Goal: Find specific page/section: Find specific page/section

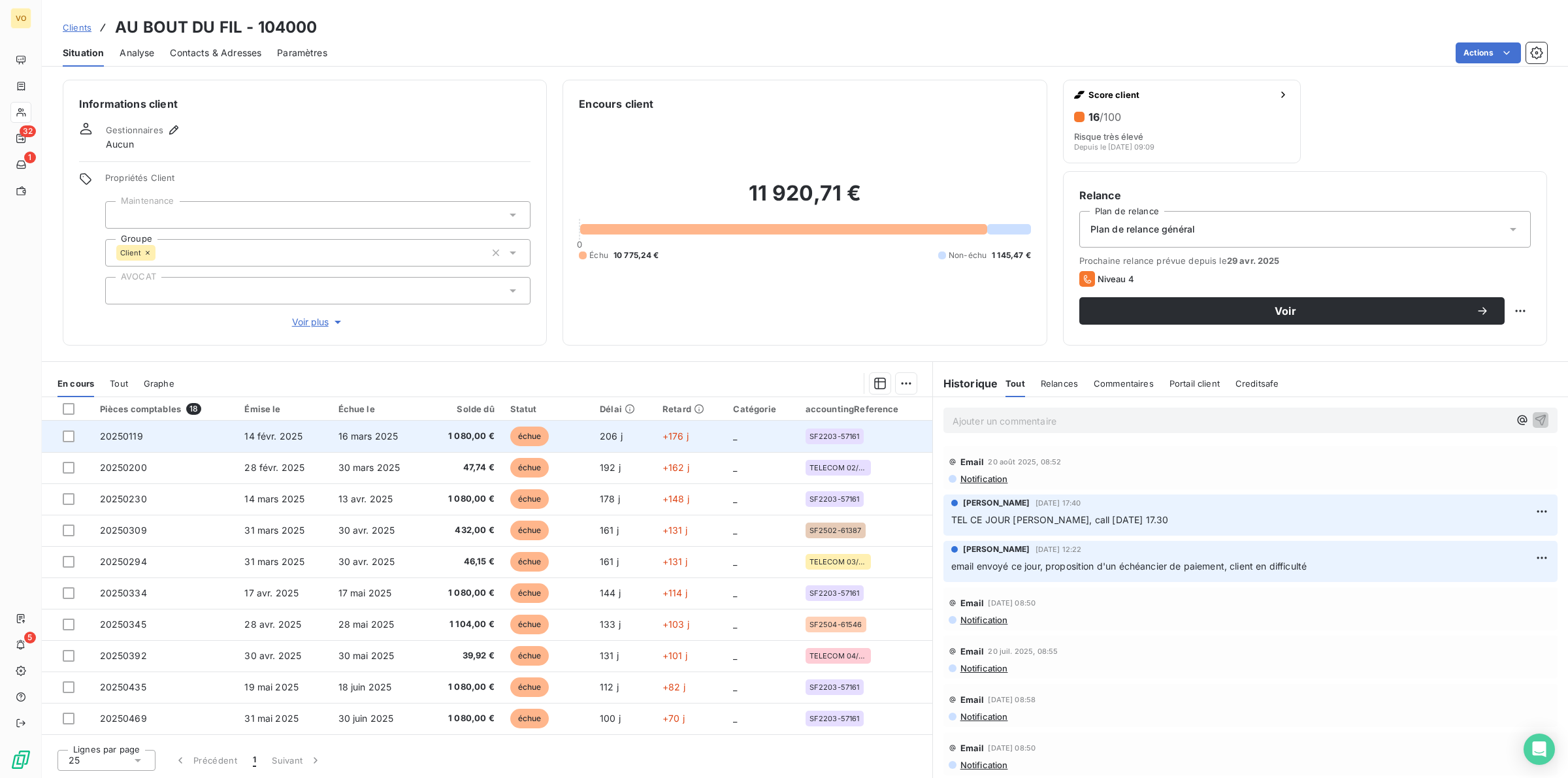
click at [380, 438] on span "16 mars 2025" at bounding box center [368, 436] width 60 height 11
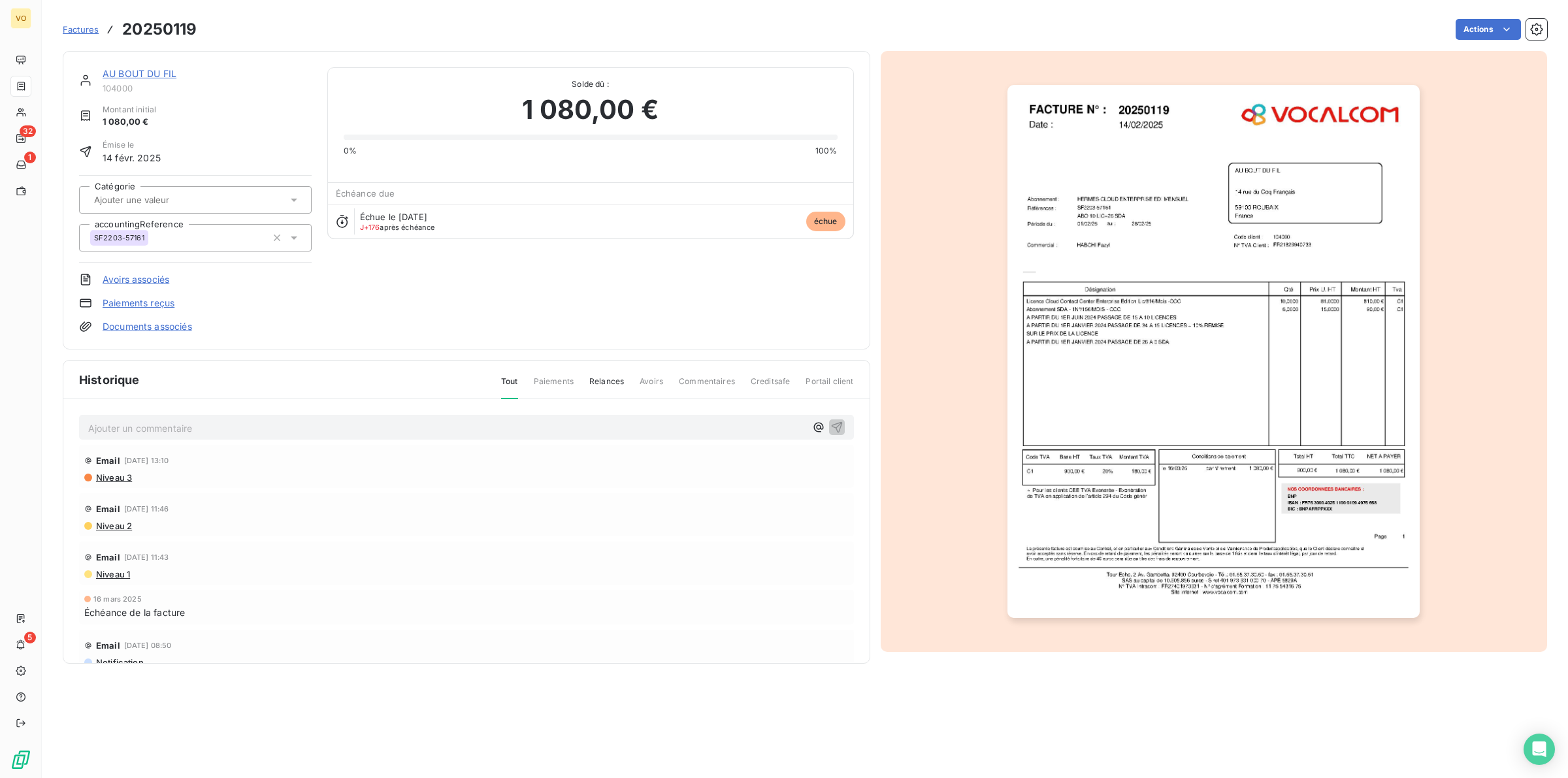
click at [1264, 193] on img "button" at bounding box center [1214, 351] width 412 height 534
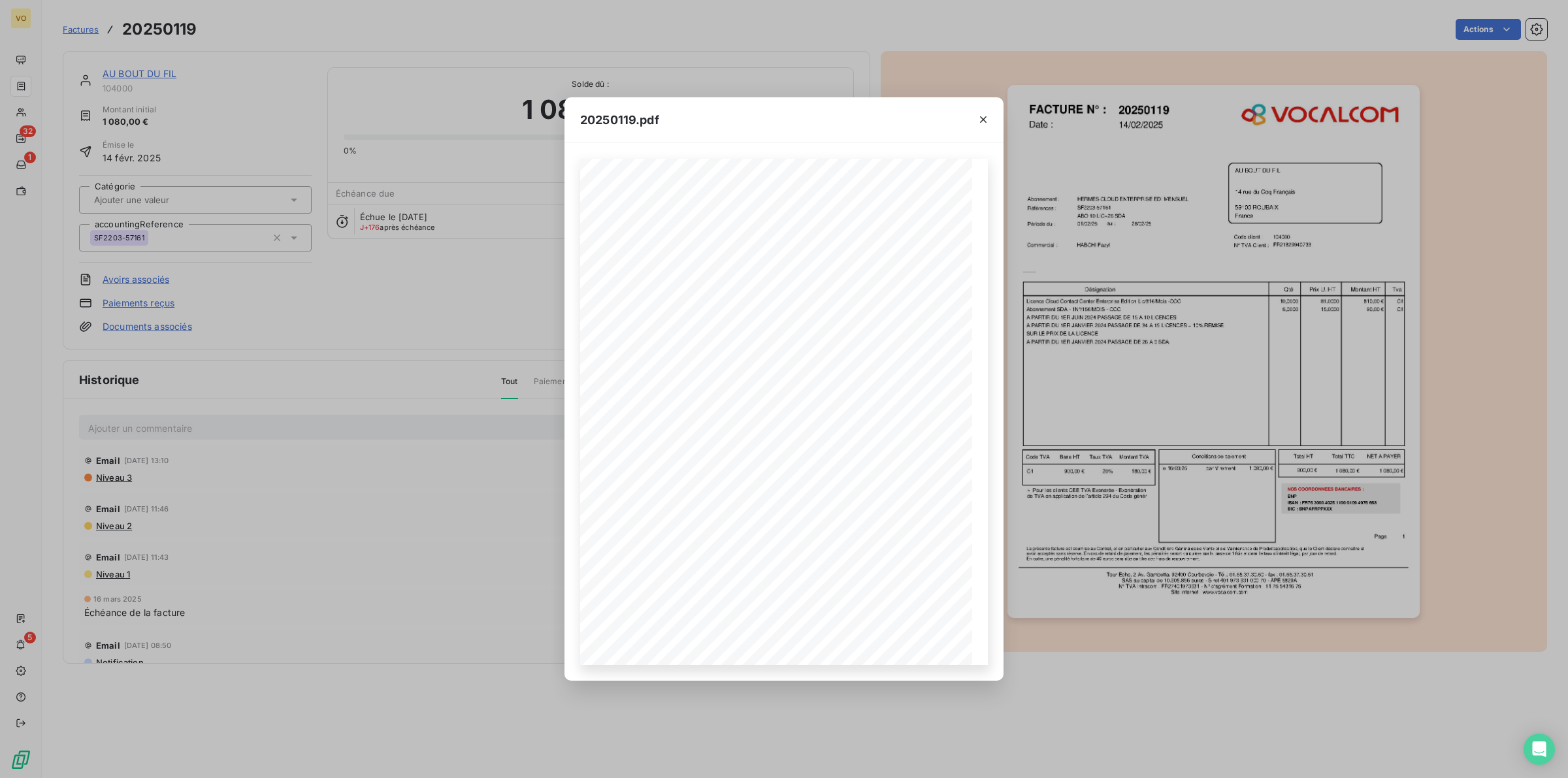
drag, startPoint x: 402, startPoint y: 284, endPoint x: 227, endPoint y: 194, distance: 196.8
click at [401, 284] on div "20250119.pdf Références : FACTURE N° : AU BOUT DU FIL 14 rue du Coq Français 59…" at bounding box center [784, 389] width 1568 height 778
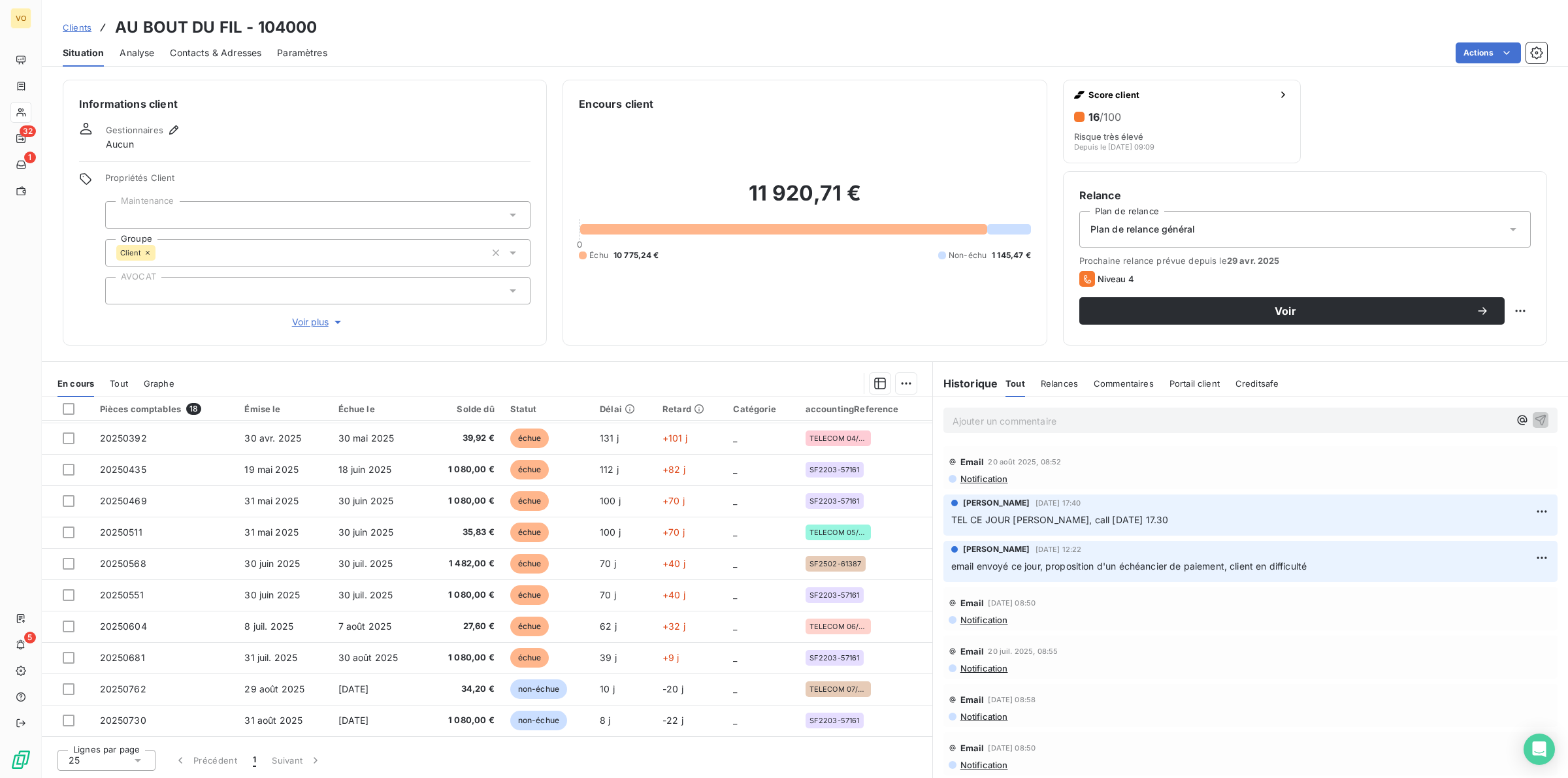
scroll to position [219, 0]
drag, startPoint x: 984, startPoint y: 419, endPoint x: 1002, endPoint y: 419, distance: 18.0
click at [984, 419] on p "Ajouter un commentaire ﻿" at bounding box center [1231, 421] width 557 height 17
click at [1534, 419] on icon "button" at bounding box center [1541, 419] width 13 height 13
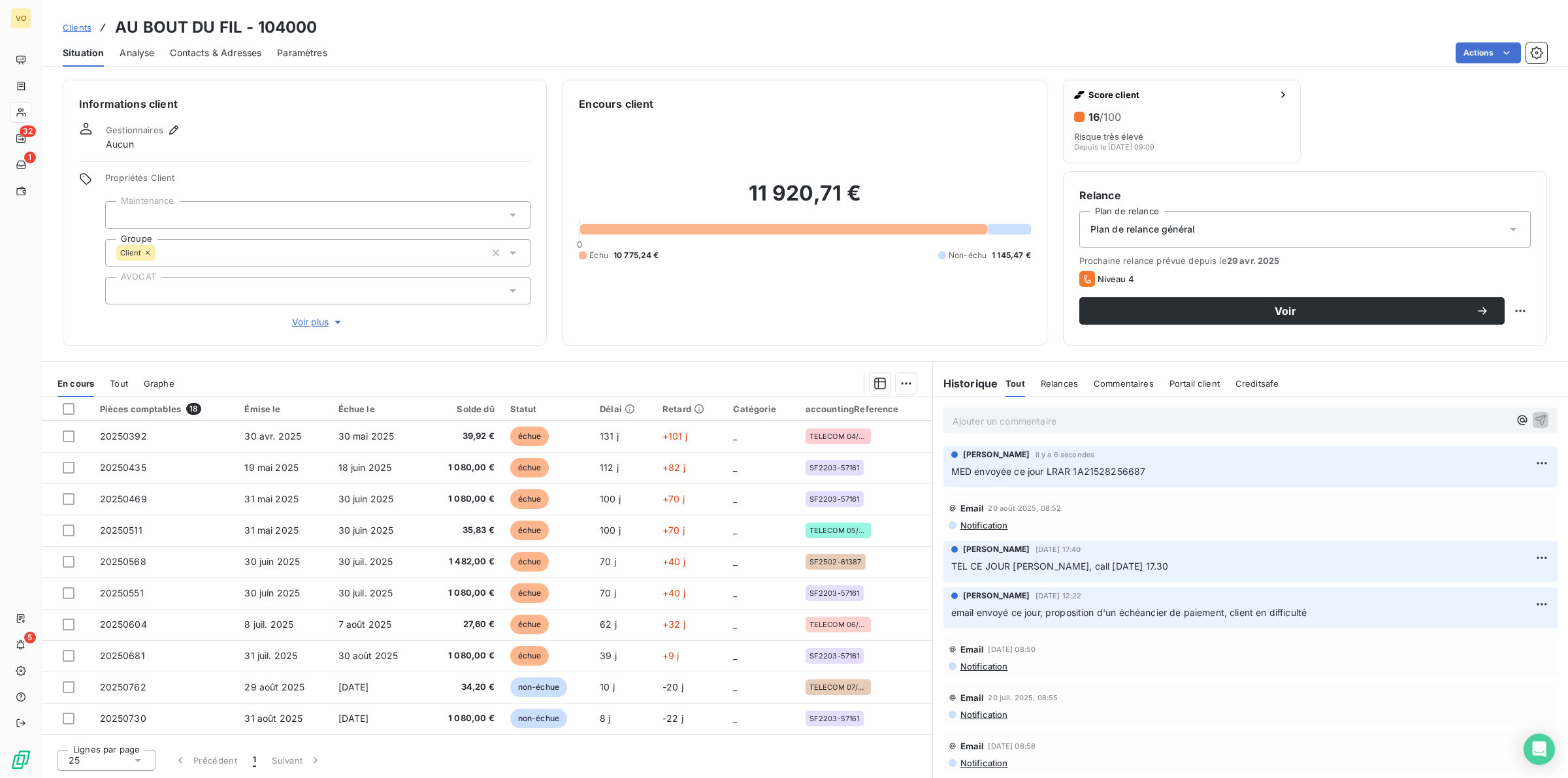
scroll to position [213, 0]
